Goal: Task Accomplishment & Management: Use online tool/utility

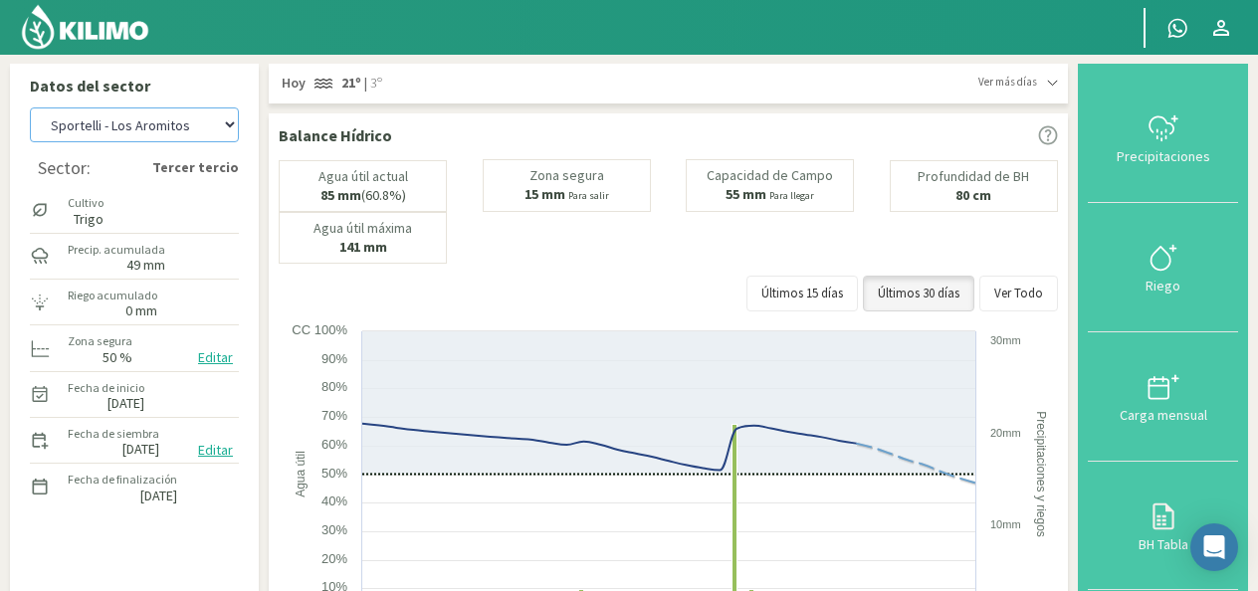
click at [231, 123] on select "[PERSON_NAME] - El 111 [PERSON_NAME] - Los Aromitos [PERSON_NAME] - [GEOGRAPHIC…" at bounding box center [134, 124] width 209 height 35
click at [30, 107] on select "[PERSON_NAME] - El 111 [PERSON_NAME] - Los Aromitos [PERSON_NAME] - [GEOGRAPHIC…" at bounding box center [134, 124] width 209 height 35
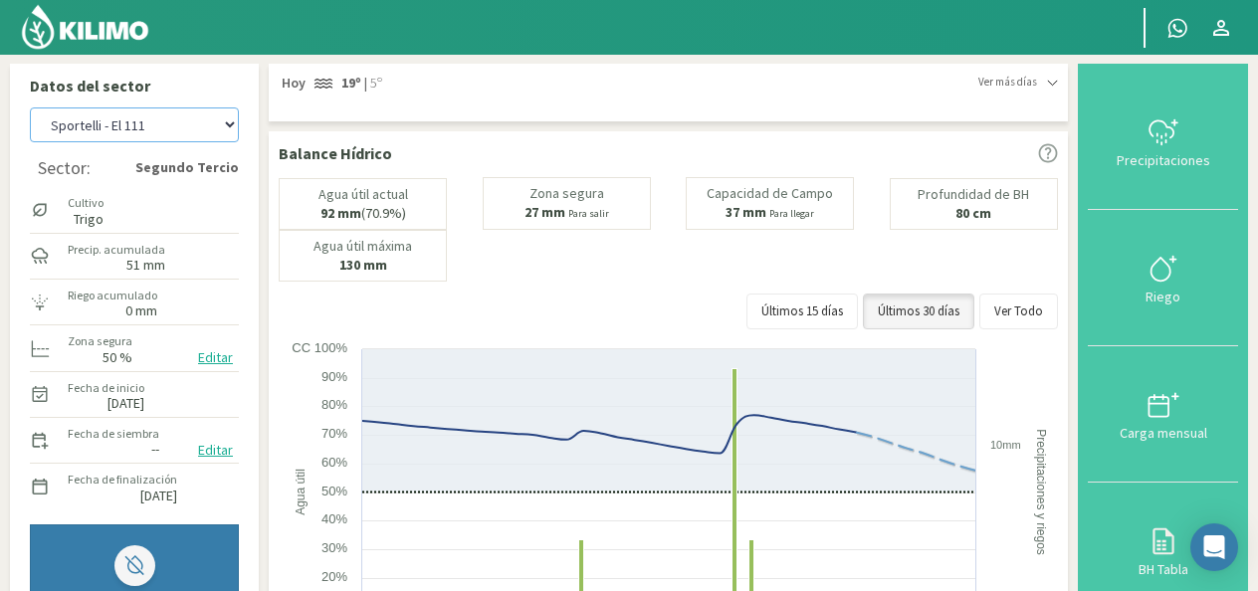
click at [231, 128] on select "[PERSON_NAME] - El 111 [PERSON_NAME] - Los Aromitos [PERSON_NAME] - [GEOGRAPHIC…" at bounding box center [134, 124] width 209 height 35
click at [30, 107] on select "[PERSON_NAME] - El 111 [PERSON_NAME] - Los Aromitos [PERSON_NAME] - [GEOGRAPHIC…" at bounding box center [134, 124] width 209 height 35
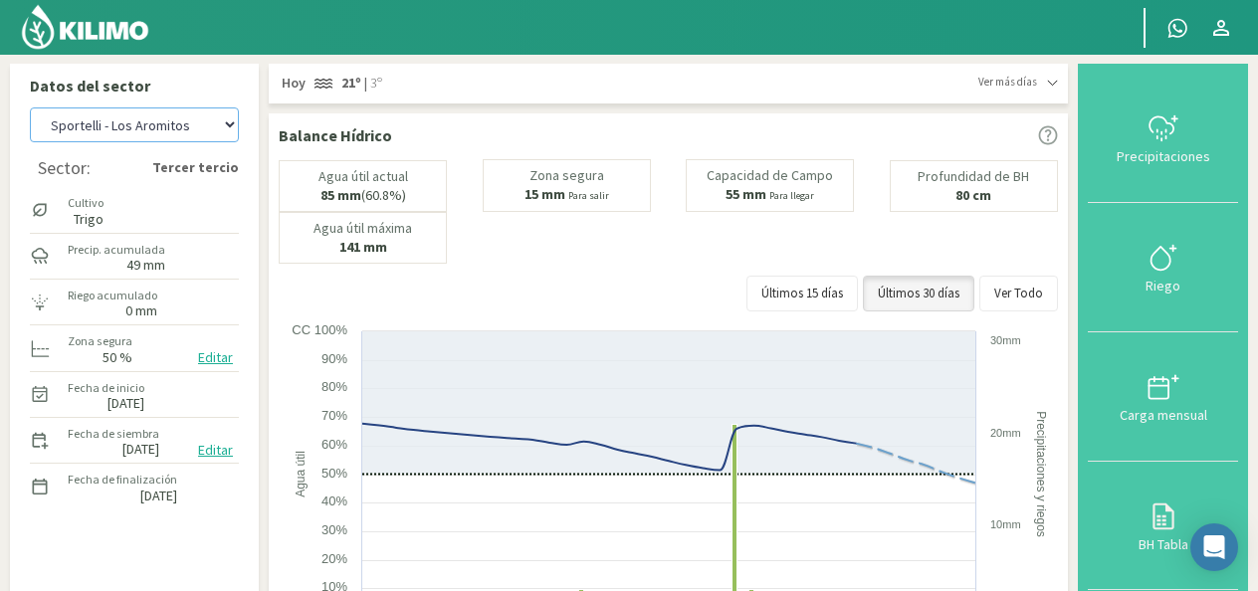
click at [234, 130] on select "[PERSON_NAME] - El 111 [PERSON_NAME] - Los Aromitos [PERSON_NAME] - [GEOGRAPHIC…" at bounding box center [134, 124] width 209 height 35
click at [30, 107] on select "[PERSON_NAME] - El 111 [PERSON_NAME] - Los Aromitos [PERSON_NAME] - [GEOGRAPHIC…" at bounding box center [134, 124] width 209 height 35
select select "11: Object"
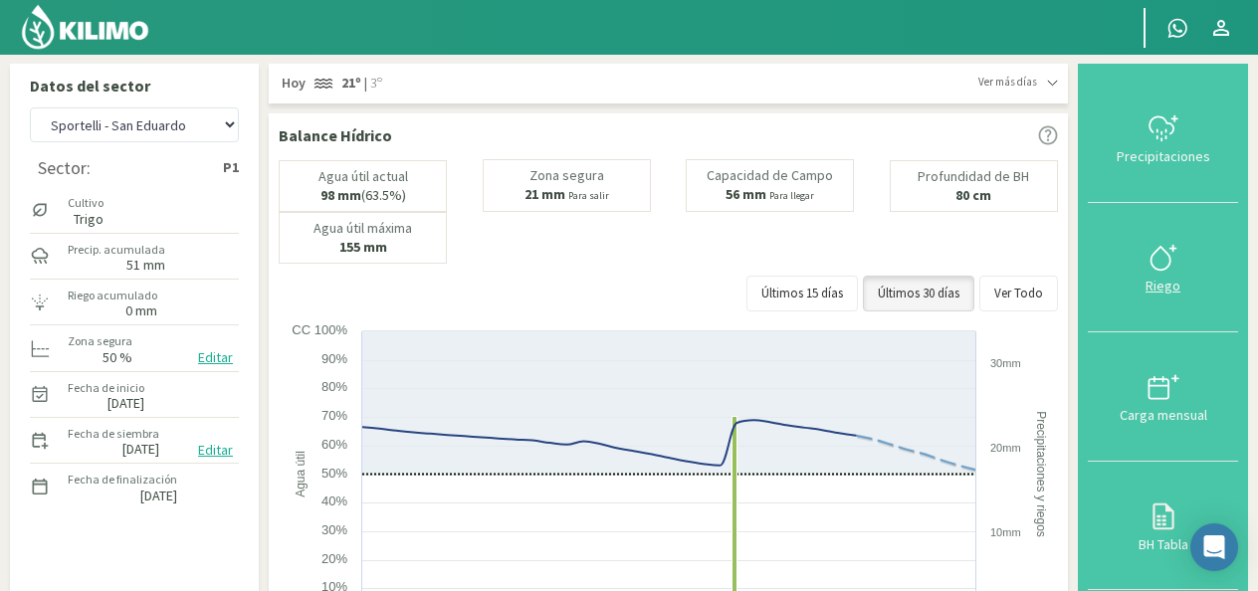
click at [1118, 295] on button "Riego" at bounding box center [1162, 267] width 150 height 129
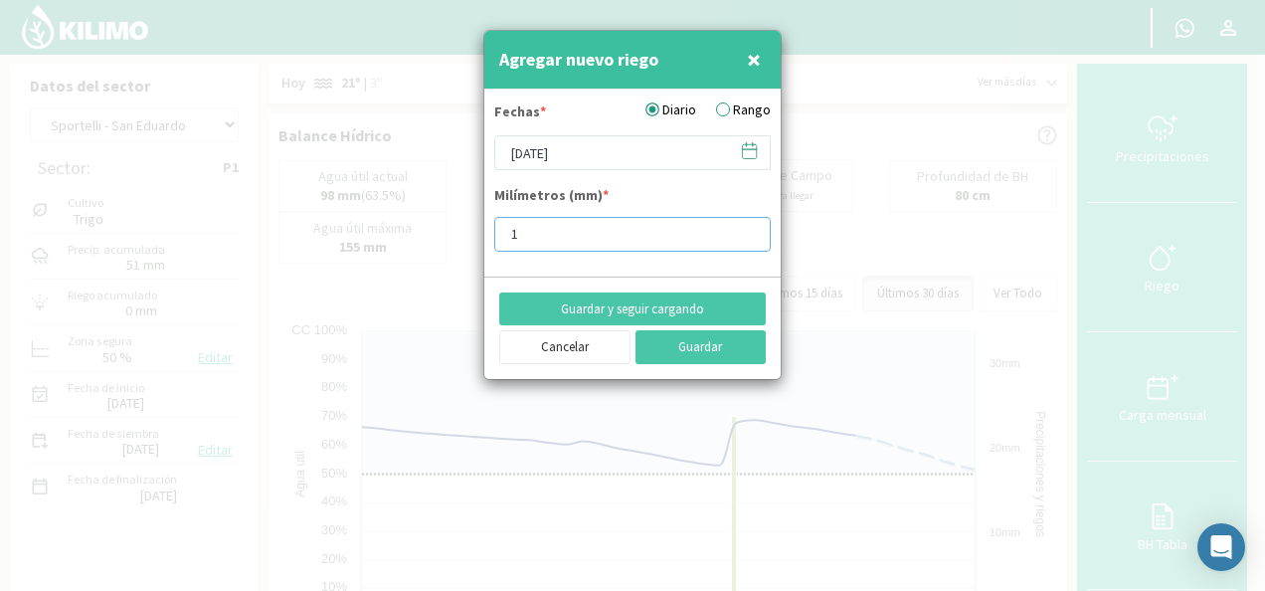
click at [748, 227] on input "1" at bounding box center [632, 234] width 277 height 35
click at [748, 227] on input "2" at bounding box center [632, 234] width 277 height 35
click at [748, 227] on input "3" at bounding box center [632, 234] width 277 height 35
click at [748, 227] on input "4" at bounding box center [632, 234] width 277 height 35
click at [736, 232] on input "4" at bounding box center [632, 234] width 277 height 35
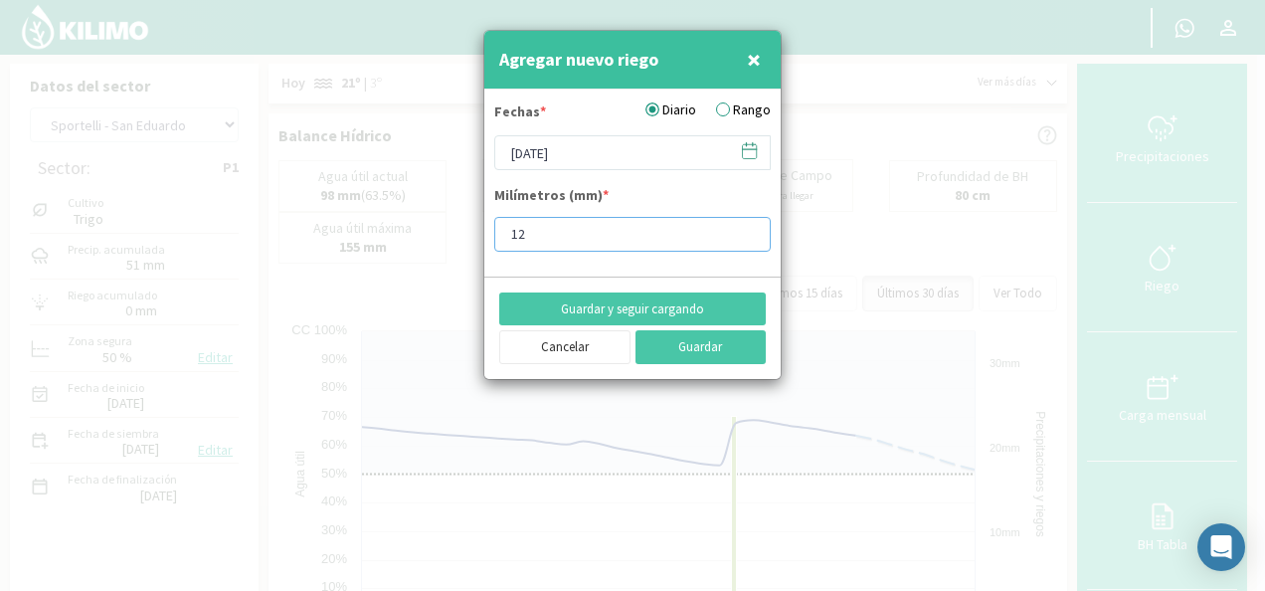
click at [744, 227] on input "12" at bounding box center [632, 234] width 277 height 35
click at [744, 238] on input "11" at bounding box center [632, 234] width 277 height 35
type input "10"
click at [744, 238] on input "10" at bounding box center [632, 234] width 277 height 35
click at [725, 355] on button "Guardar" at bounding box center [701, 347] width 131 height 34
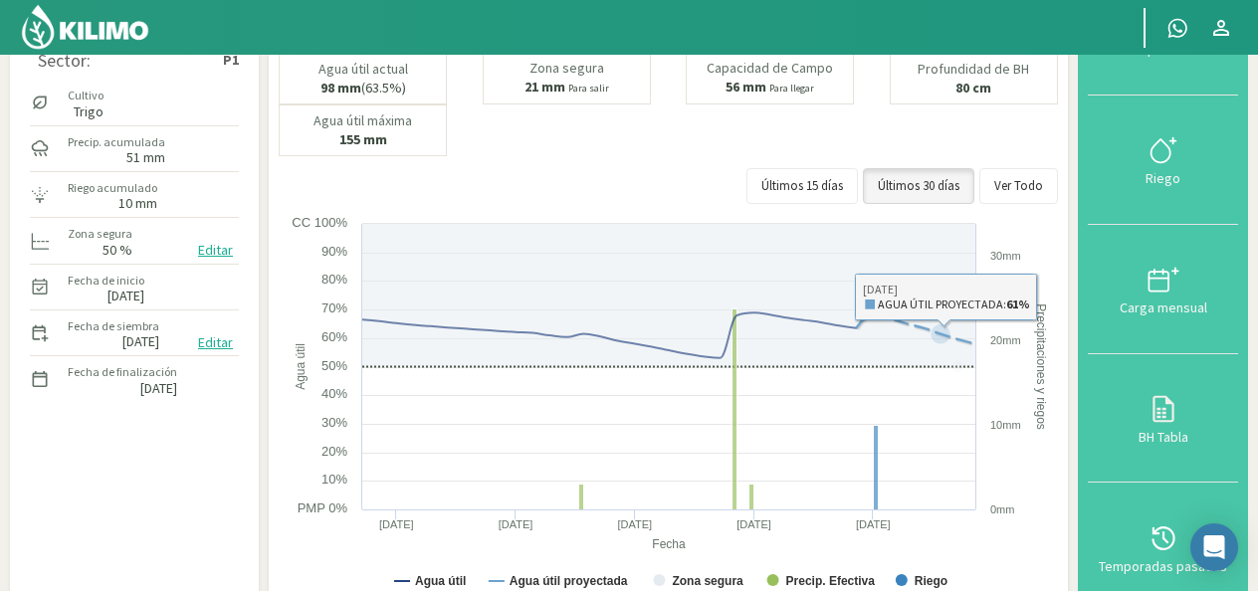
scroll to position [398, 0]
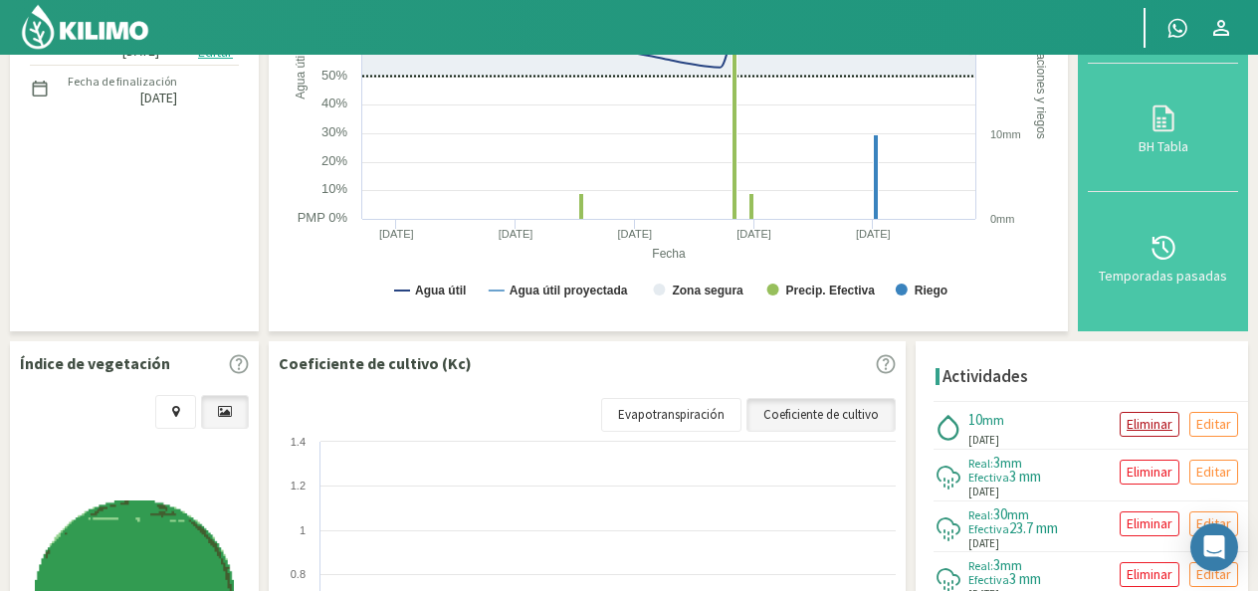
click at [1146, 425] on p "Eliminar" at bounding box center [1149, 424] width 46 height 23
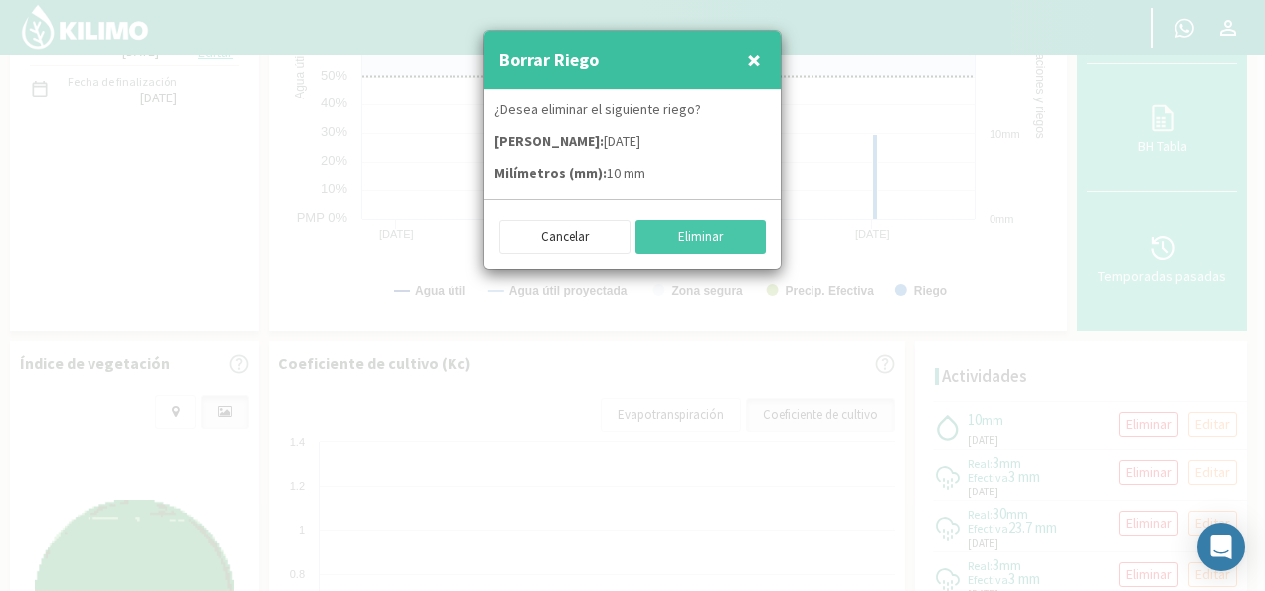
click at [745, 253] on div "Cancelar Eliminar" at bounding box center [632, 234] width 296 height 70
click at [744, 241] on button "Eliminar" at bounding box center [701, 237] width 131 height 34
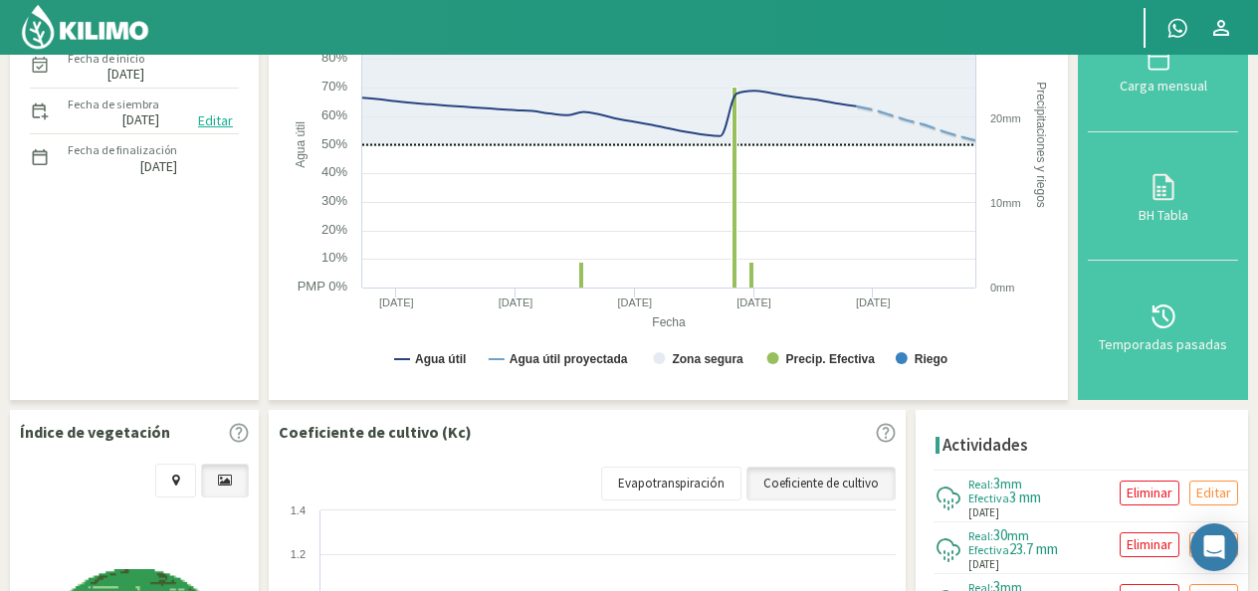
scroll to position [0, 0]
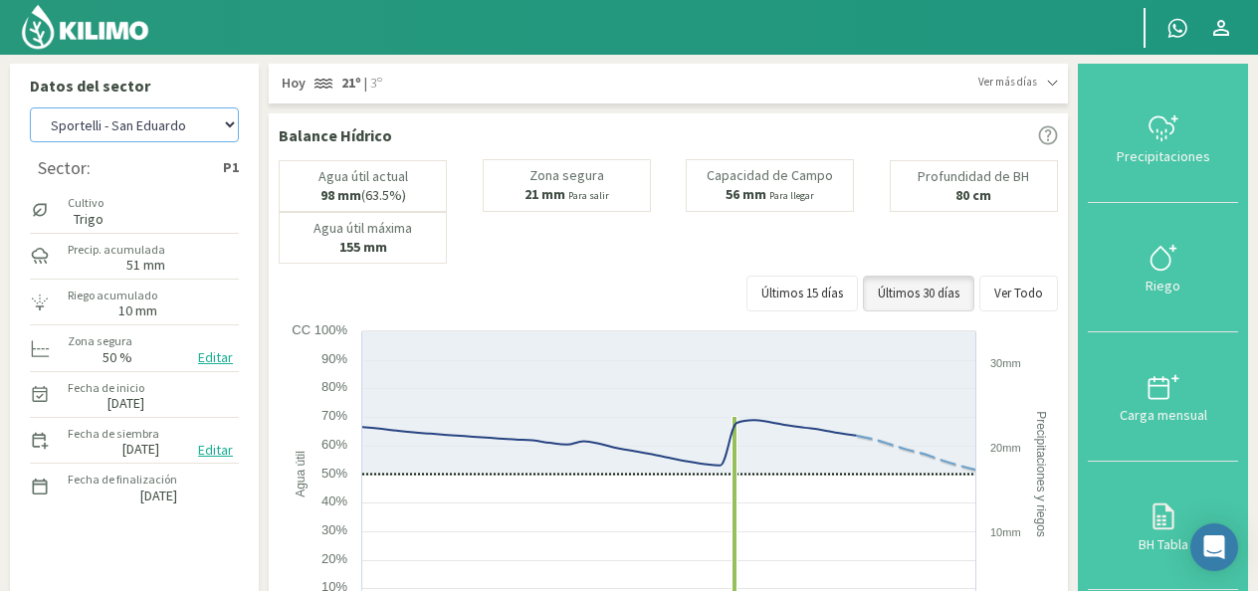
click at [229, 122] on select "[PERSON_NAME] - El 111 [PERSON_NAME] - Los Aromitos [PERSON_NAME] - [GEOGRAPHIC…" at bounding box center [134, 124] width 209 height 35
click at [30, 107] on select "[PERSON_NAME] - El 111 [PERSON_NAME] - Los Aromitos [PERSON_NAME] - [GEOGRAPHIC…" at bounding box center [134, 124] width 209 height 35
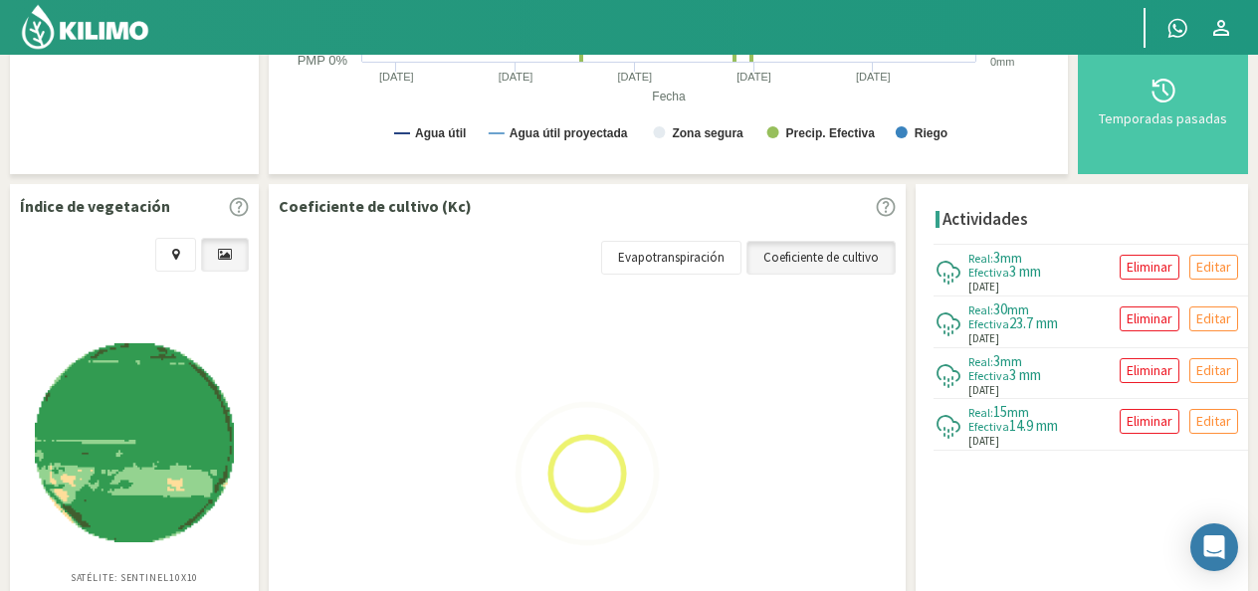
scroll to position [597, 0]
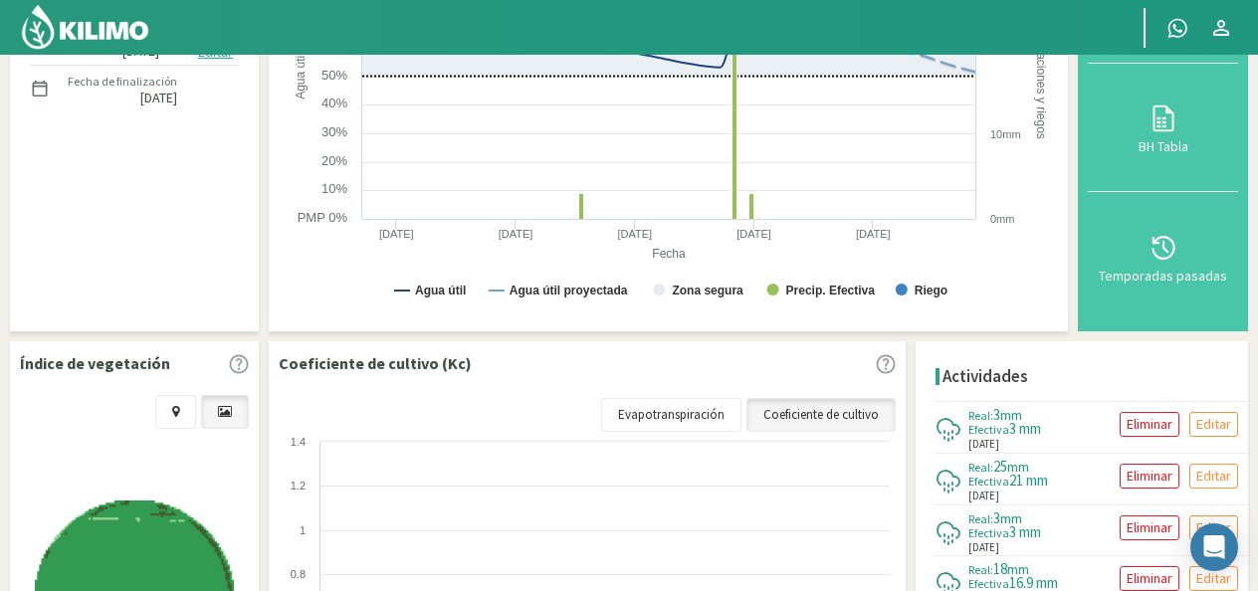
select select "4: Object"
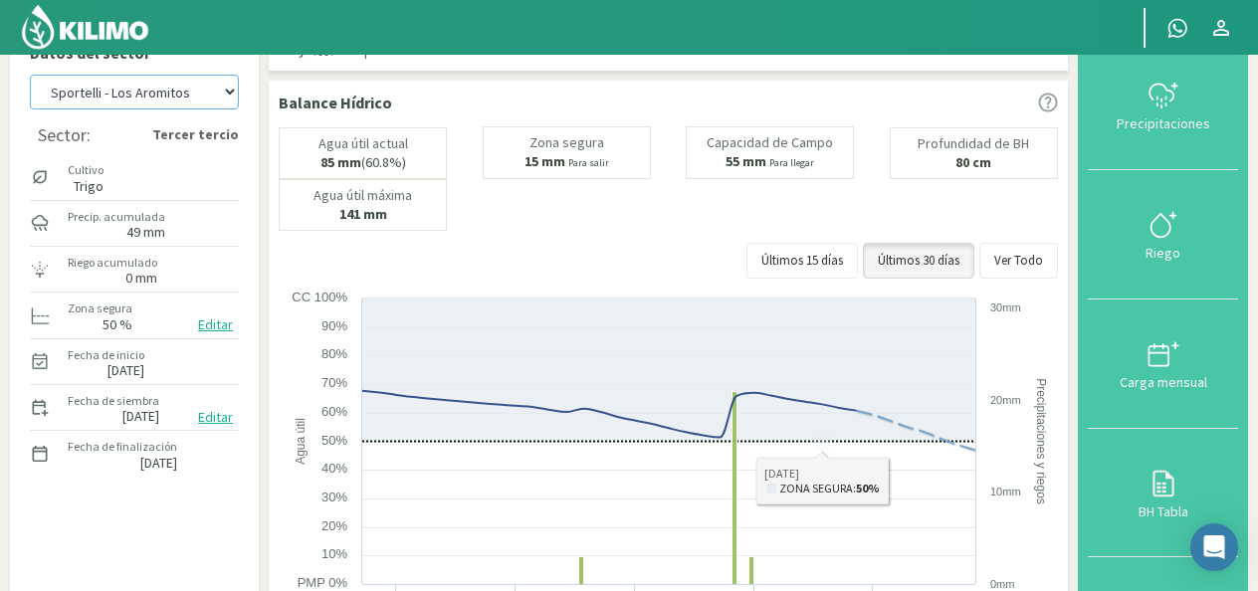
scroll to position [0, 0]
